Goal: Contribute content

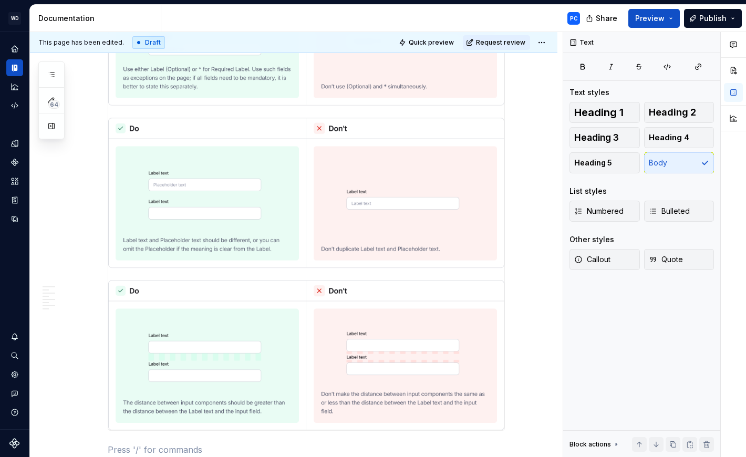
scroll to position [1849, 0]
click at [15, 67] on icon "Documentation" at bounding box center [16, 68] width 4 height 7
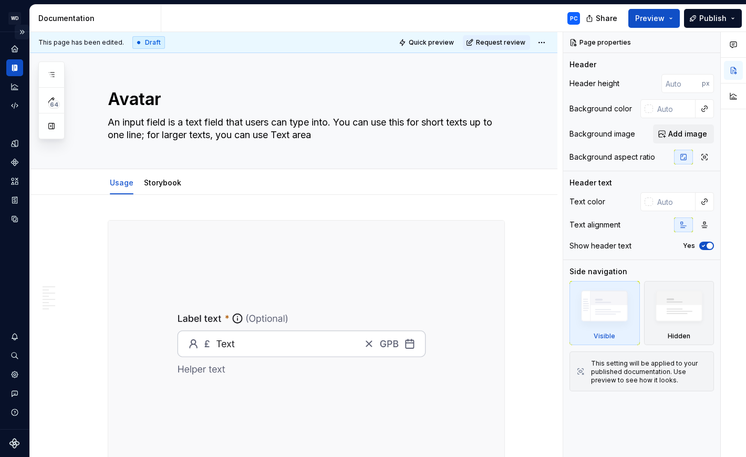
click at [24, 31] on button "Expand sidebar" at bounding box center [22, 32] width 15 height 15
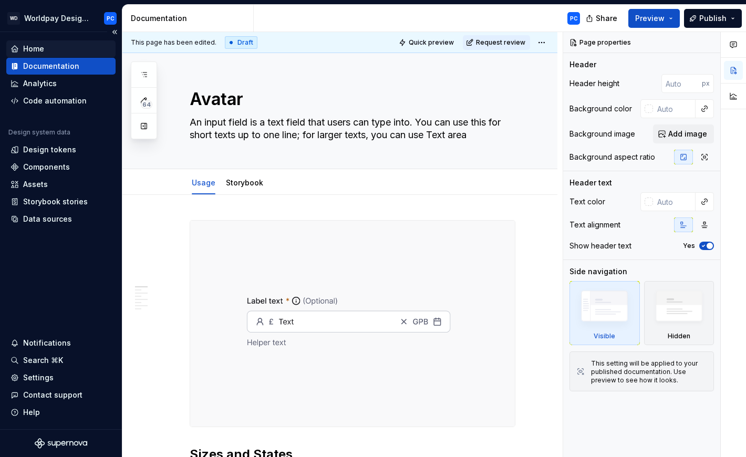
click at [45, 51] on div "Home" at bounding box center [61, 49] width 101 height 11
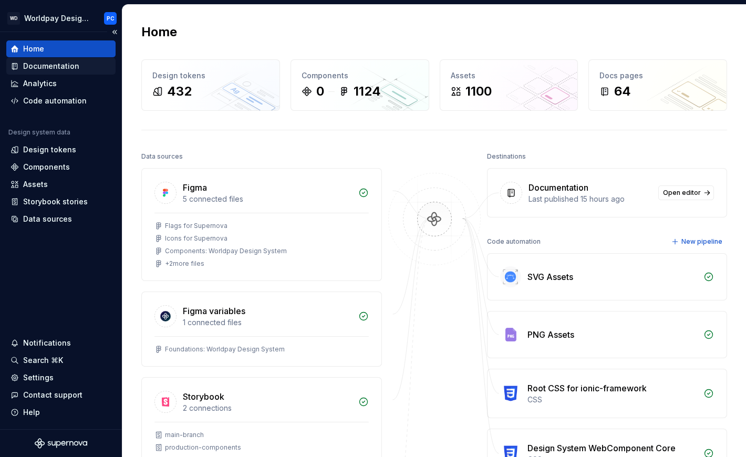
click at [49, 70] on div "Documentation" at bounding box center [51, 66] width 56 height 11
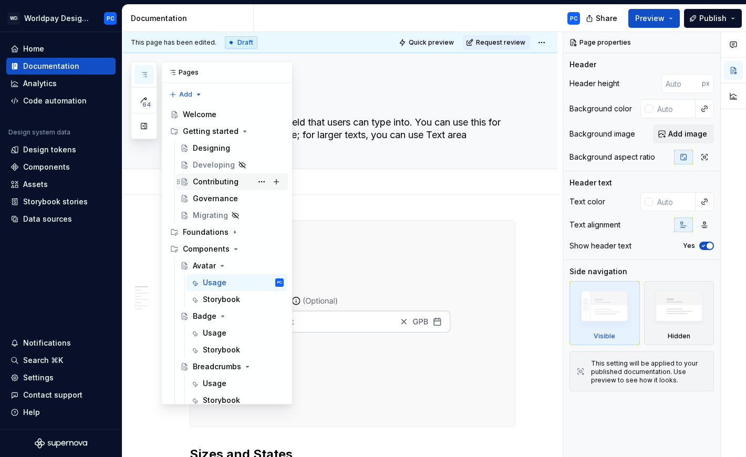
click at [214, 181] on div "Contributing" at bounding box center [216, 181] width 46 height 11
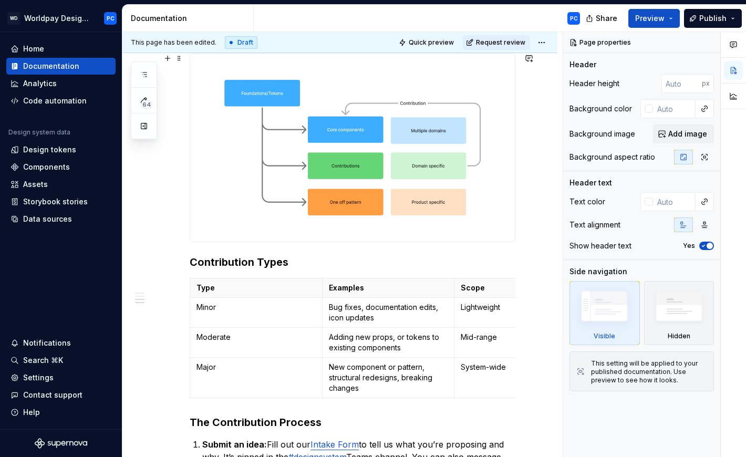
scroll to position [549, 0]
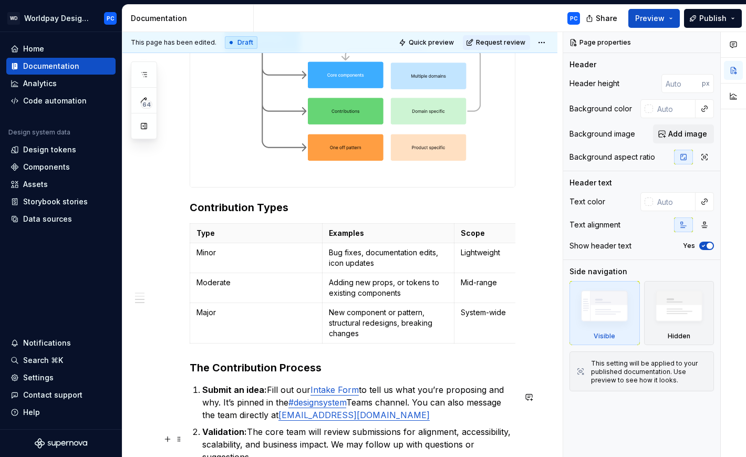
type textarea "*"
